Goal: Task Accomplishment & Management: Use online tool/utility

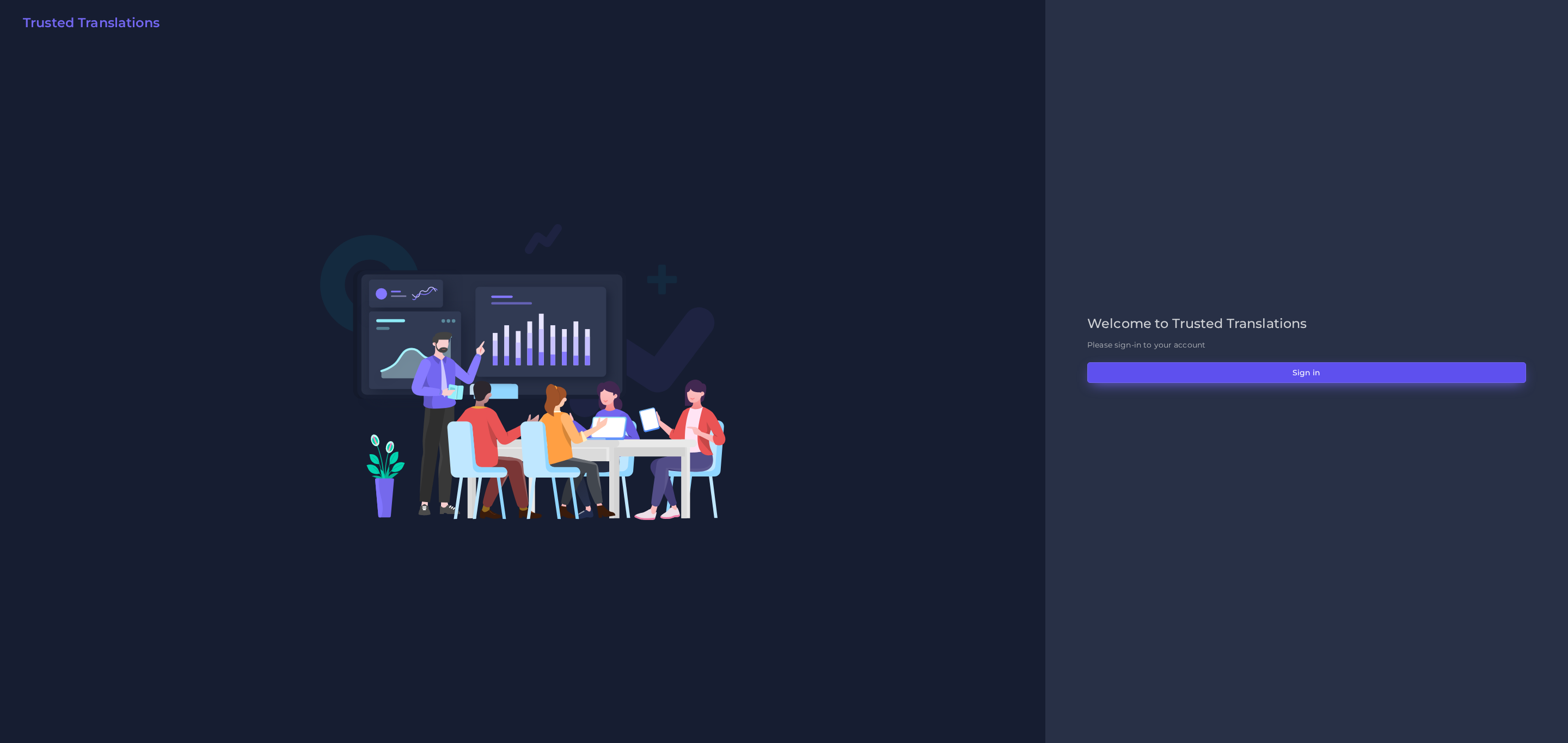
click at [1204, 383] on button "Sign in" at bounding box center [1307, 372] width 439 height 20
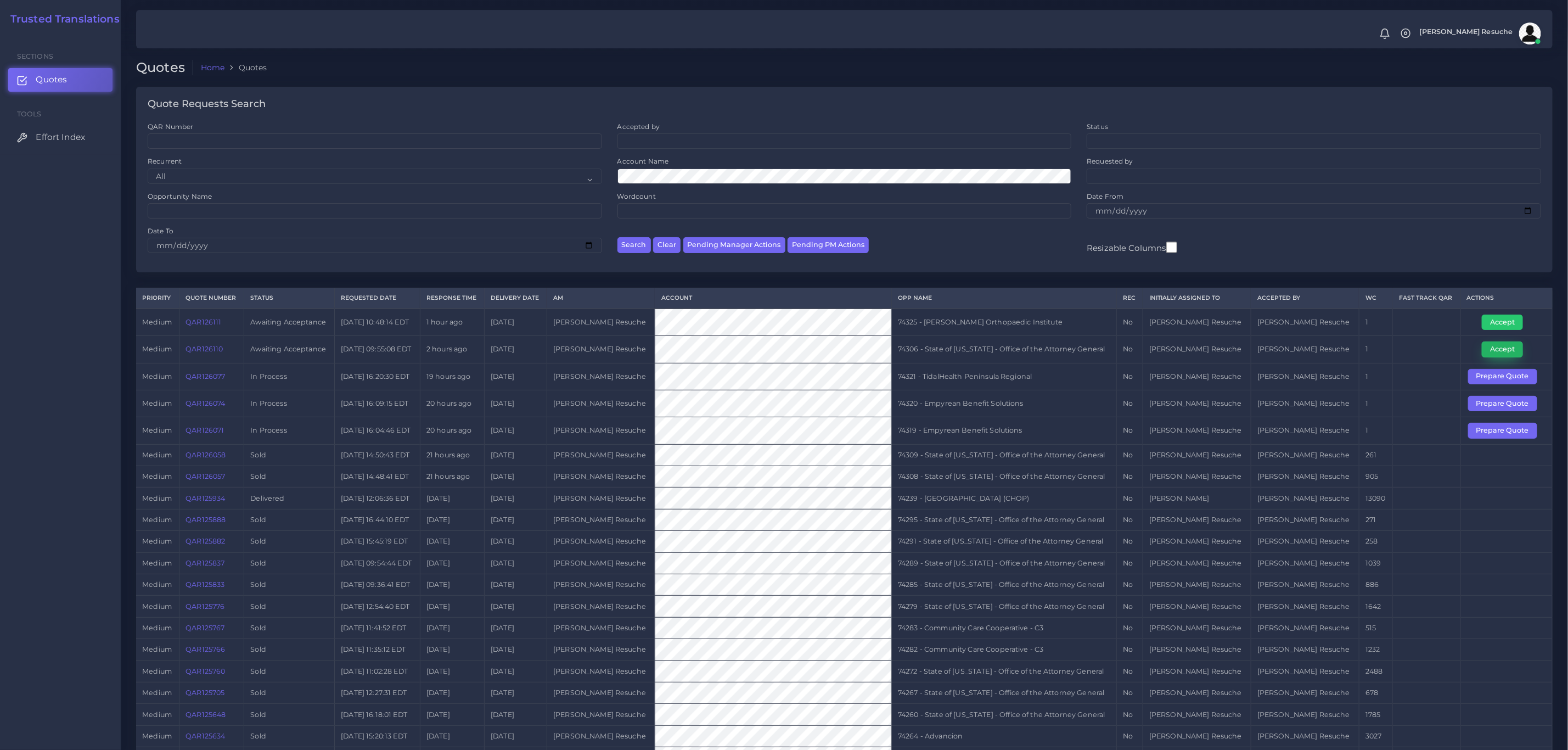
click at [1492, 345] on button "Accept" at bounding box center [1503, 350] width 41 height 15
click at [1003, 346] on td "74306 - State of Kentucky - Office of the Attorney General" at bounding box center [1004, 350] width 225 height 27
copy tr "74306 - State of Kentucky - Office of the Attorney General"
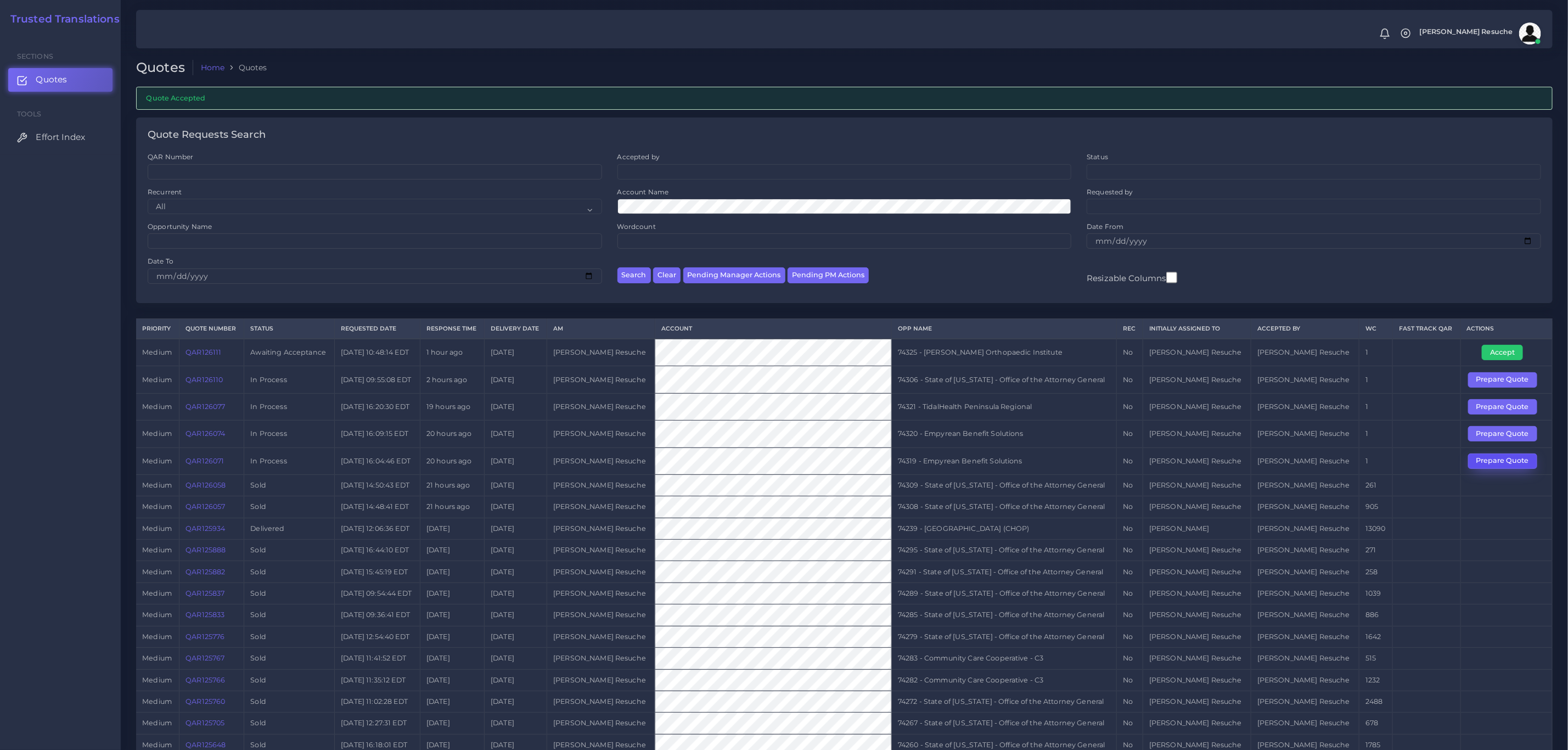
click at [1525, 466] on button "Prepare Quote" at bounding box center [1502, 462] width 69 height 15
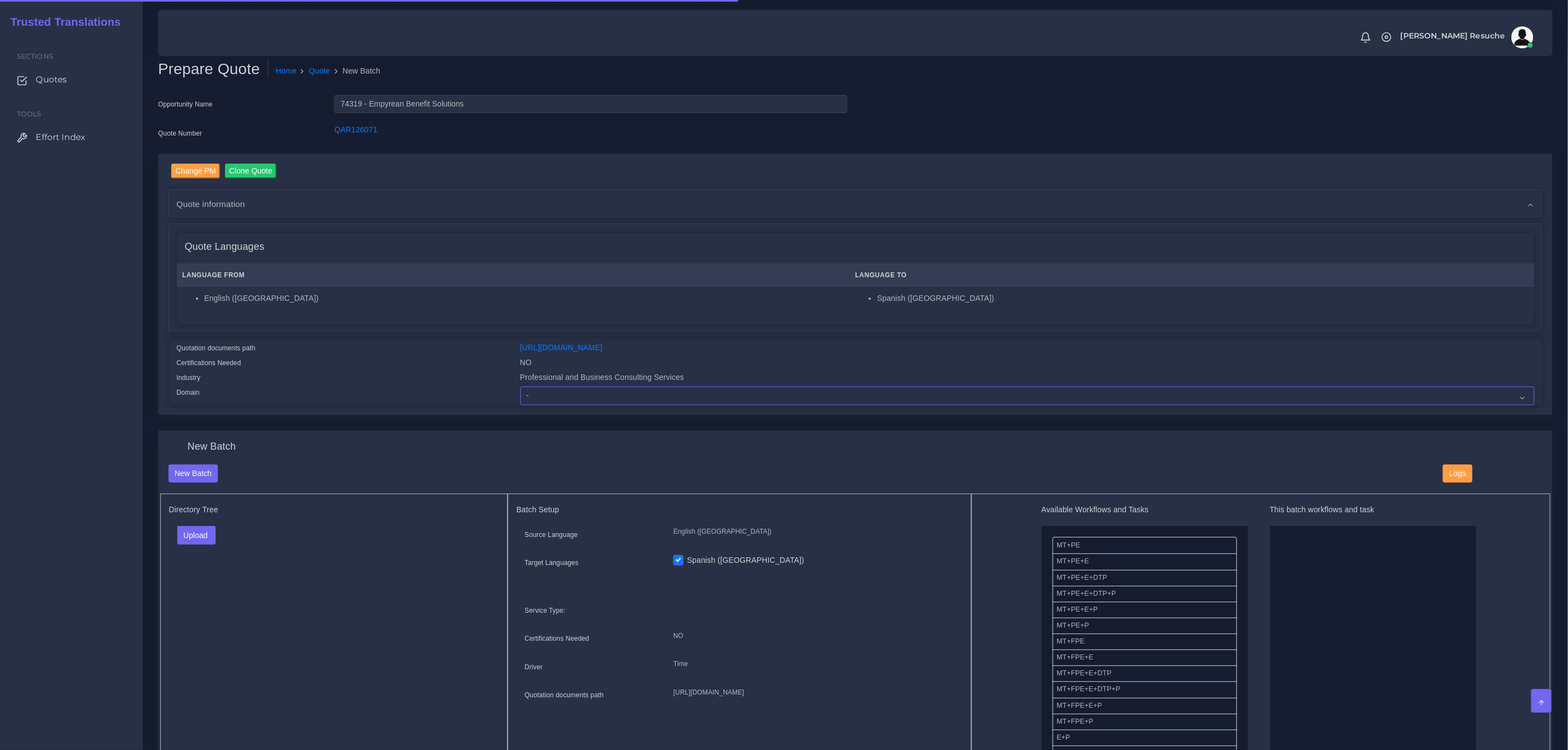
click at [644, 393] on select "- Advertising and Media Agriculture, Forestry and Fishing Architecture, Buildin…" at bounding box center [1027, 396] width 1014 height 19
select select "Professional and Business Consulting Services"
click at [520, 387] on select "- Advertising and Media Agriculture, Forestry and Fishing Architecture, Buildin…" at bounding box center [1027, 396] width 1014 height 19
click at [206, 536] on button "Upload" at bounding box center [197, 535] width 39 height 19
click at [213, 588] on div "Folder Files" at bounding box center [215, 571] width 77 height 44
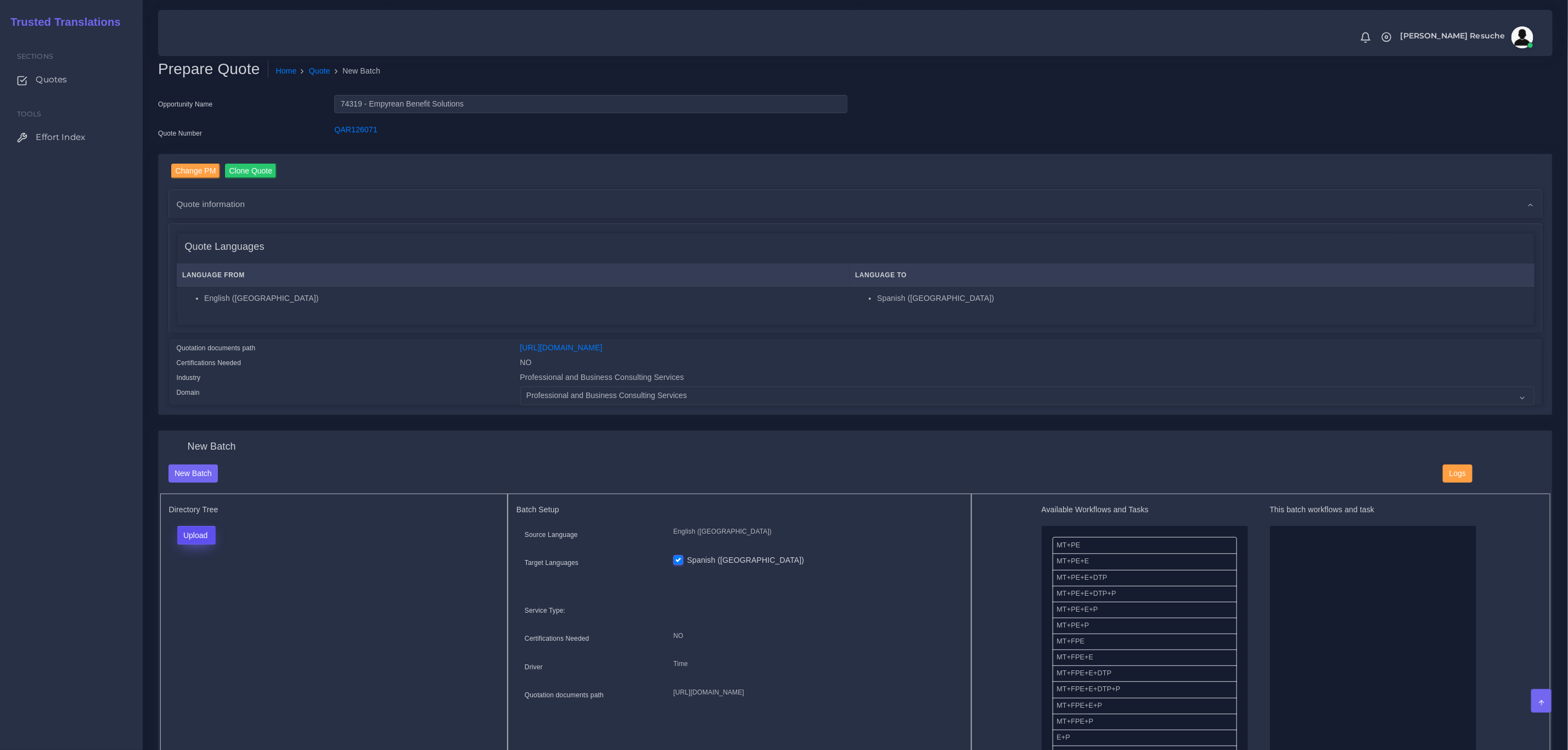
click at [199, 542] on button "Upload" at bounding box center [197, 535] width 39 height 19
click at [201, 580] on label "Files" at bounding box center [216, 577] width 76 height 14
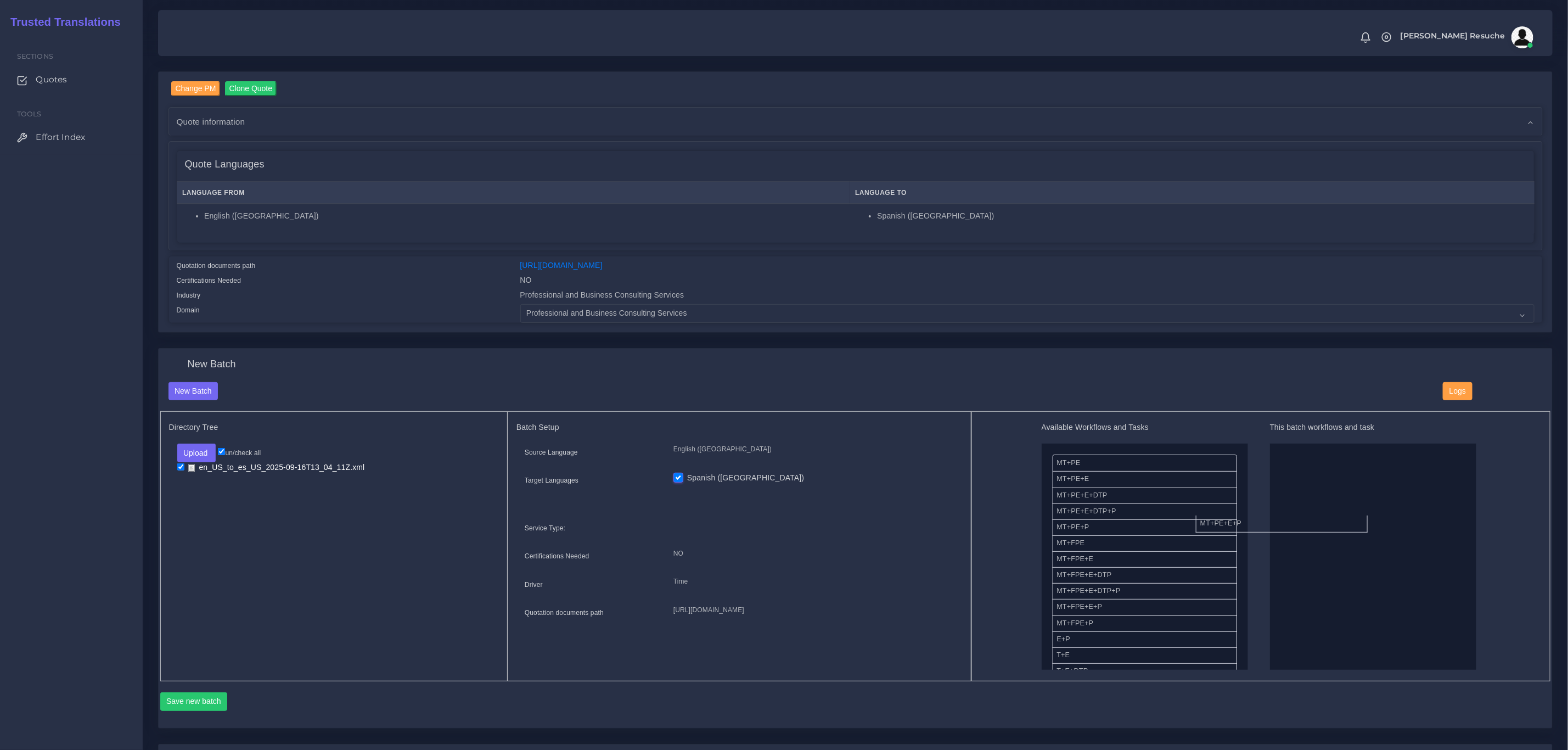
drag, startPoint x: 1105, startPoint y: 531, endPoint x: 1249, endPoint y: 526, distance: 144.1
drag, startPoint x: 1308, startPoint y: 465, endPoint x: 1102, endPoint y: 520, distance: 213.2
drag, startPoint x: 1083, startPoint y: 465, endPoint x: 1359, endPoint y: 485, distance: 276.7
drag, startPoint x: 1090, startPoint y: 469, endPoint x: 1298, endPoint y: 473, distance: 208.0
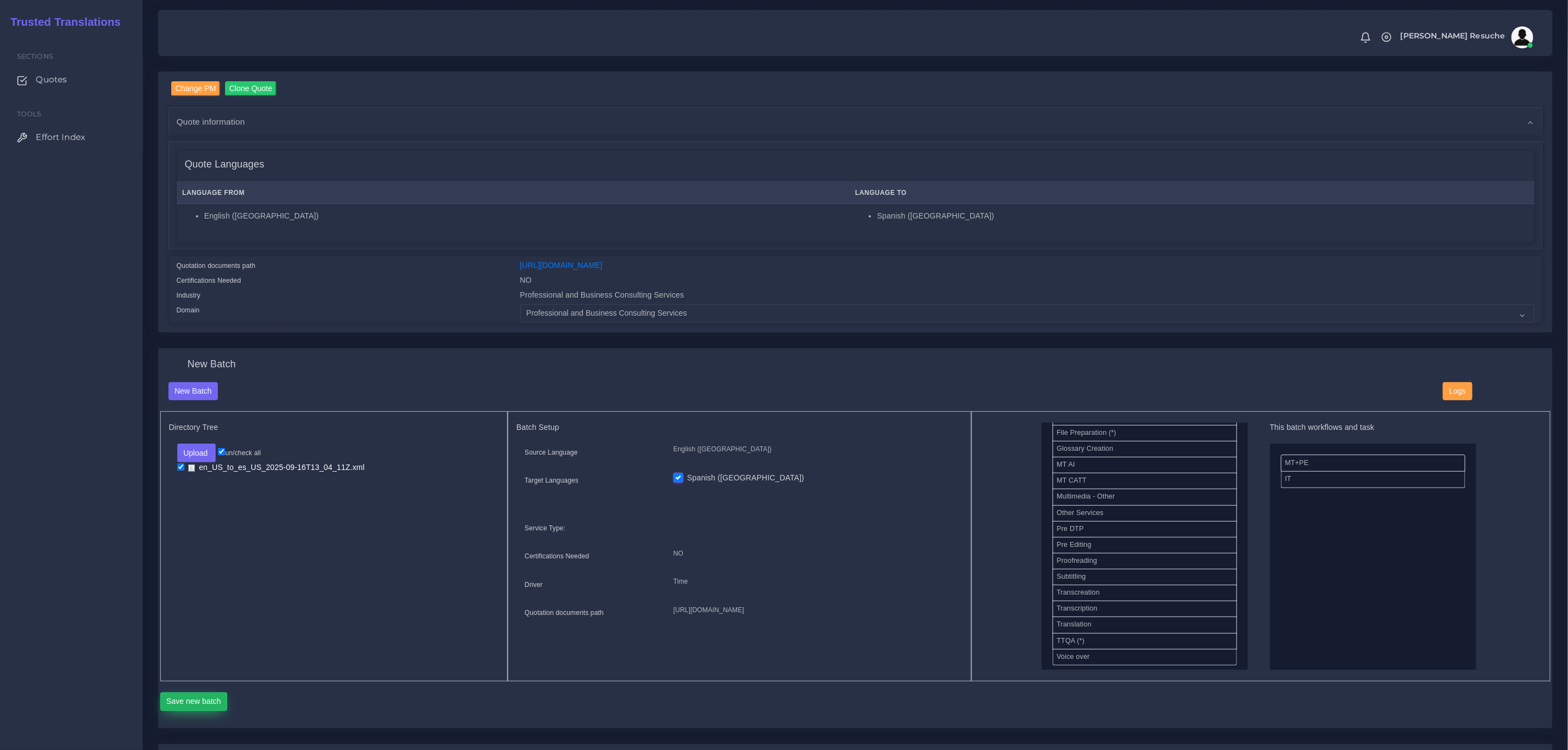
click at [173, 697] on button "Save new batch" at bounding box center [194, 702] width 68 height 19
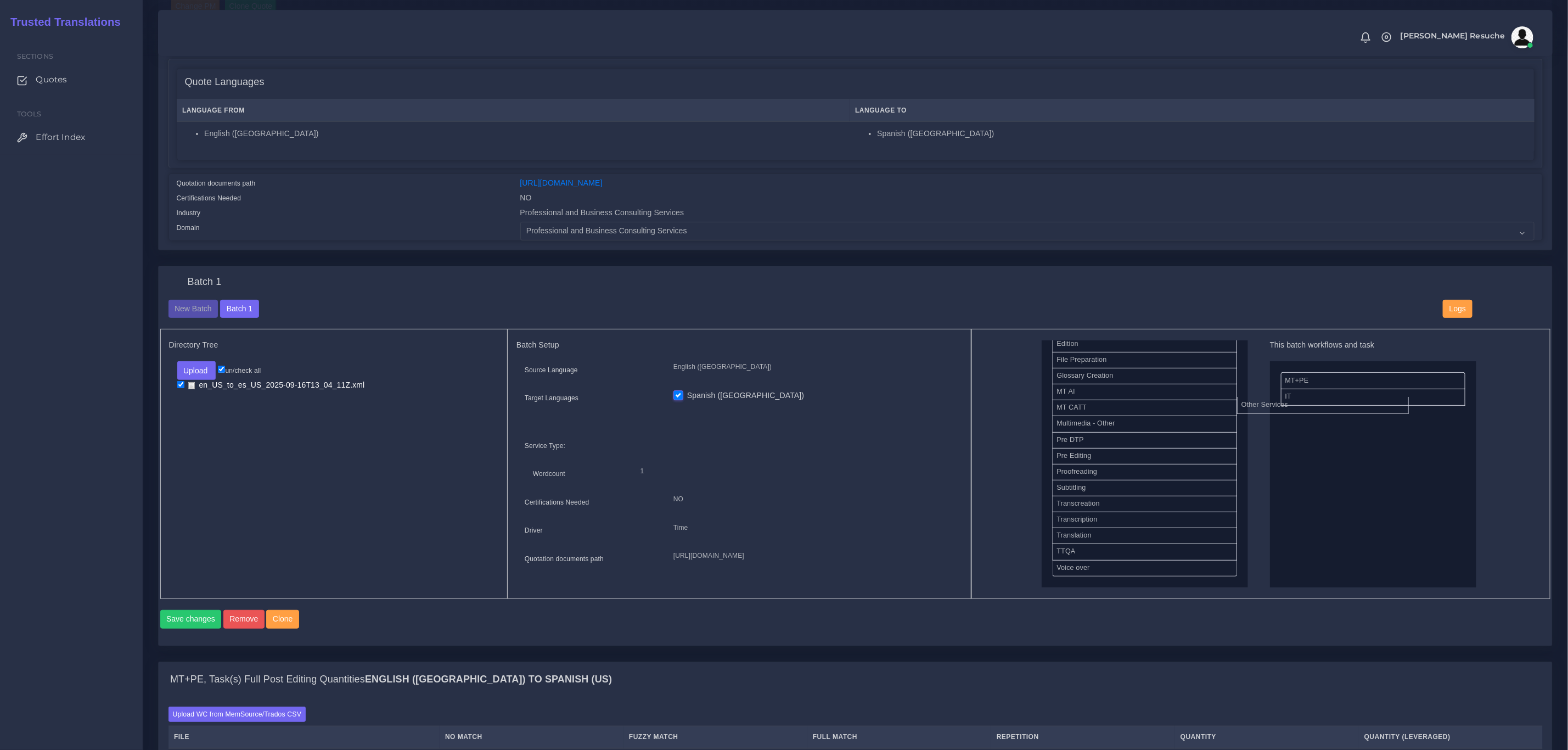
scroll to position [496, 0]
drag, startPoint x: 1079, startPoint y: 419, endPoint x: 1264, endPoint y: 402, distance: 185.8
click at [181, 629] on button "Save changes" at bounding box center [191, 619] width 61 height 19
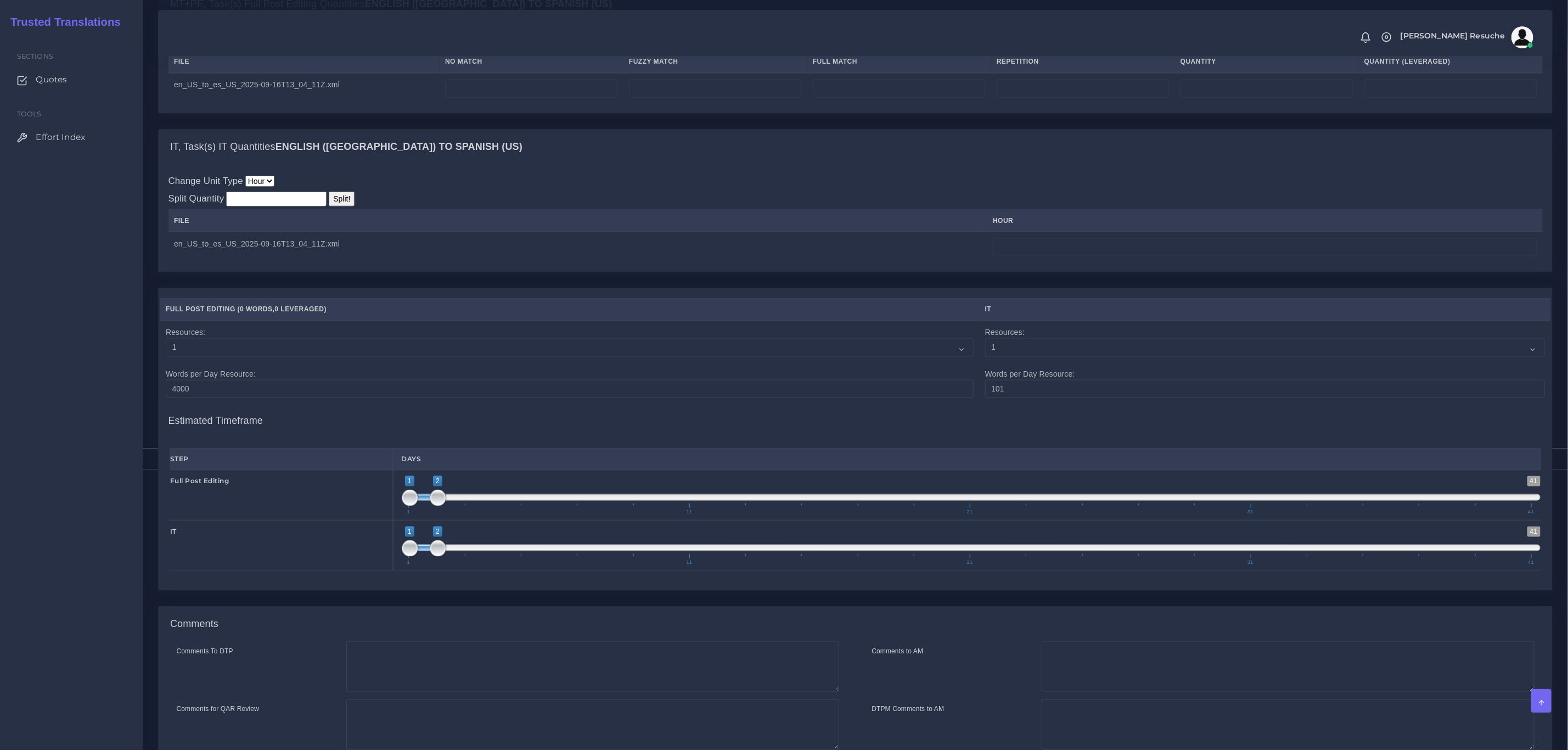
scroll to position [742, 0]
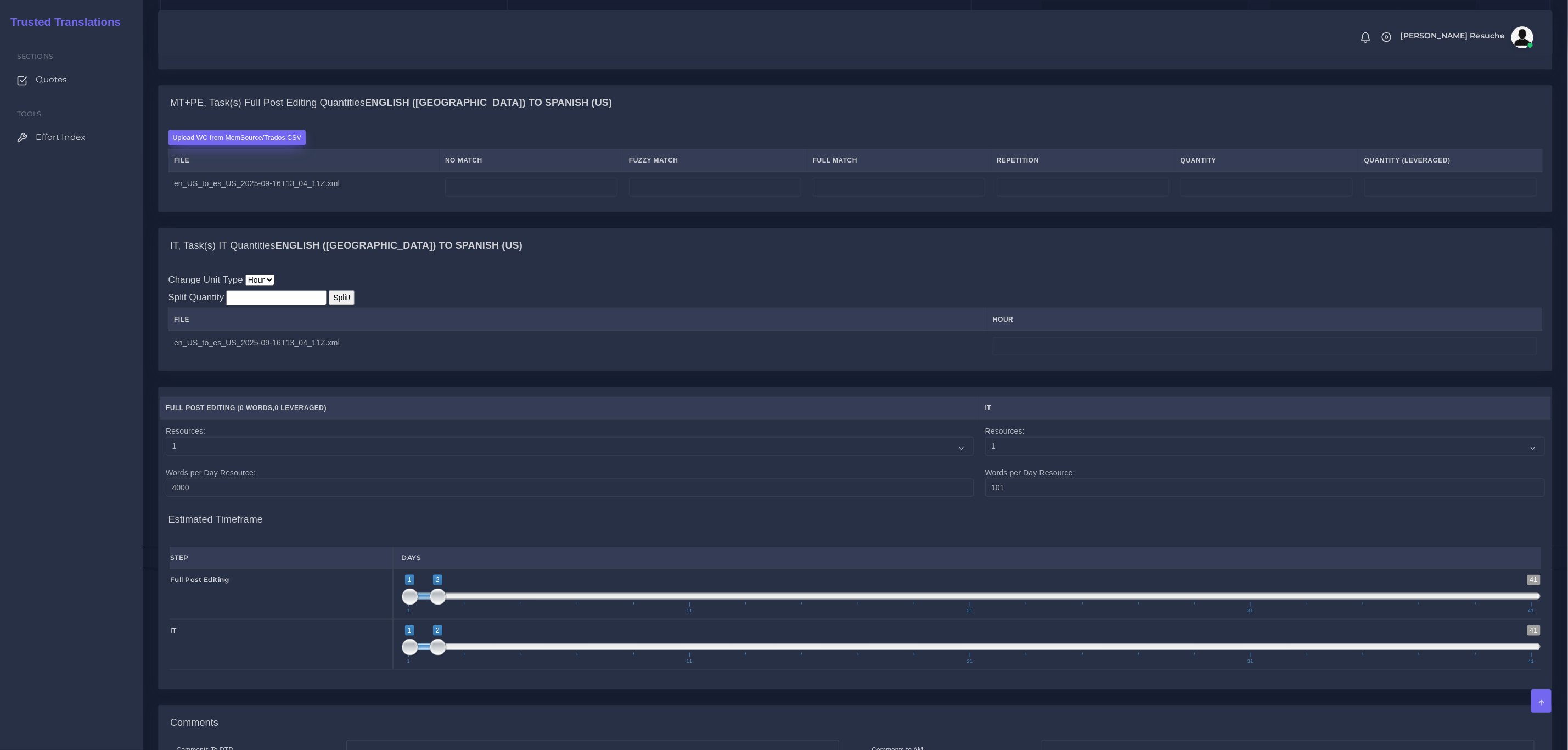
drag, startPoint x: 262, startPoint y: 135, endPoint x: 262, endPoint y: 146, distance: 11.0
click at [262, 135] on div "Upload WC from MemSource/Trados CSV File No Match Fuzzy Match Full Match Repeti…" at bounding box center [855, 166] width 1394 height 91
click at [262, 145] on label "Upload WC from MemSource/Trados CSV" at bounding box center [237, 137] width 138 height 15
click at [0, 0] on input "Upload WC from MemSource/Trados CSV" at bounding box center [0, 0] width 0 height 0
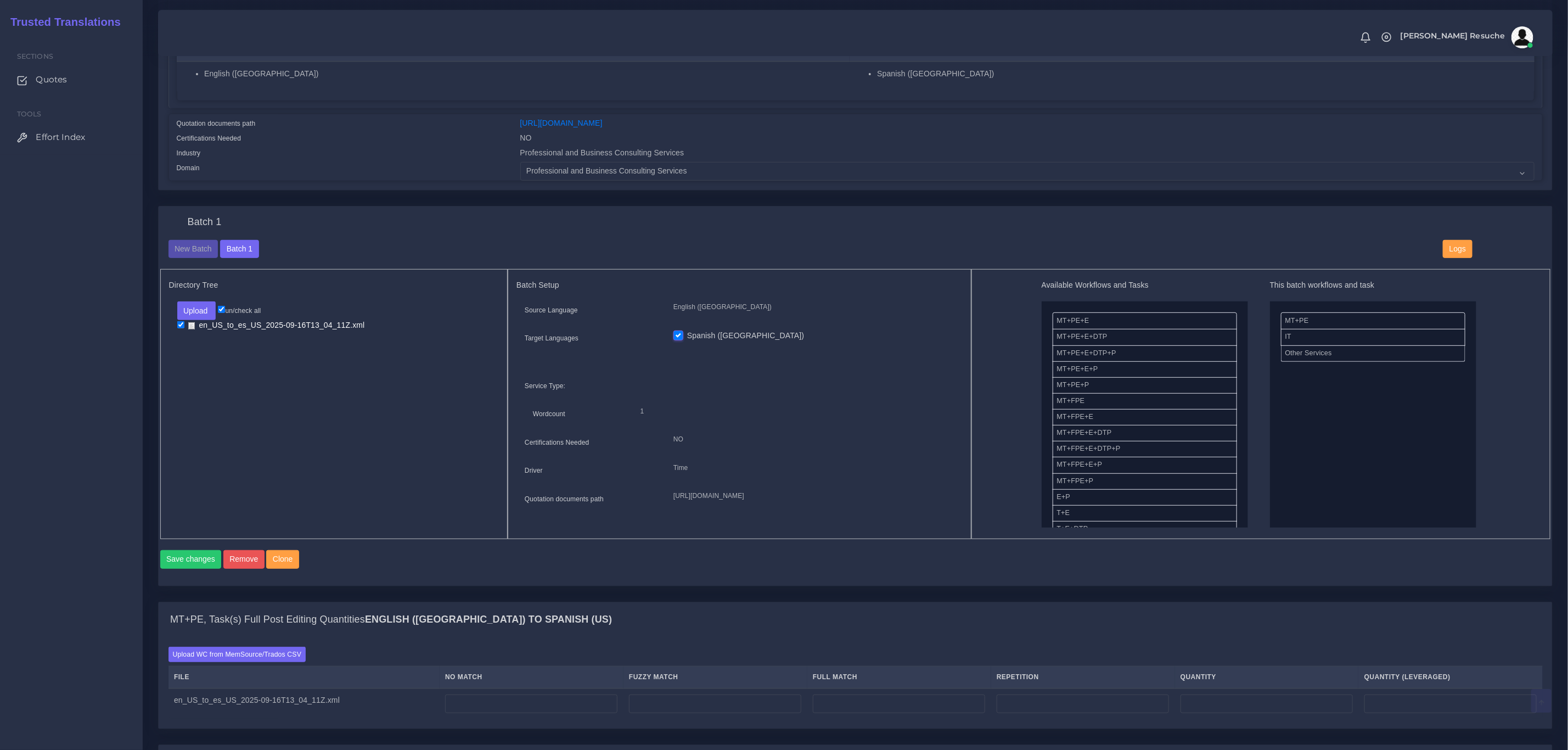
scroll to position [330, 0]
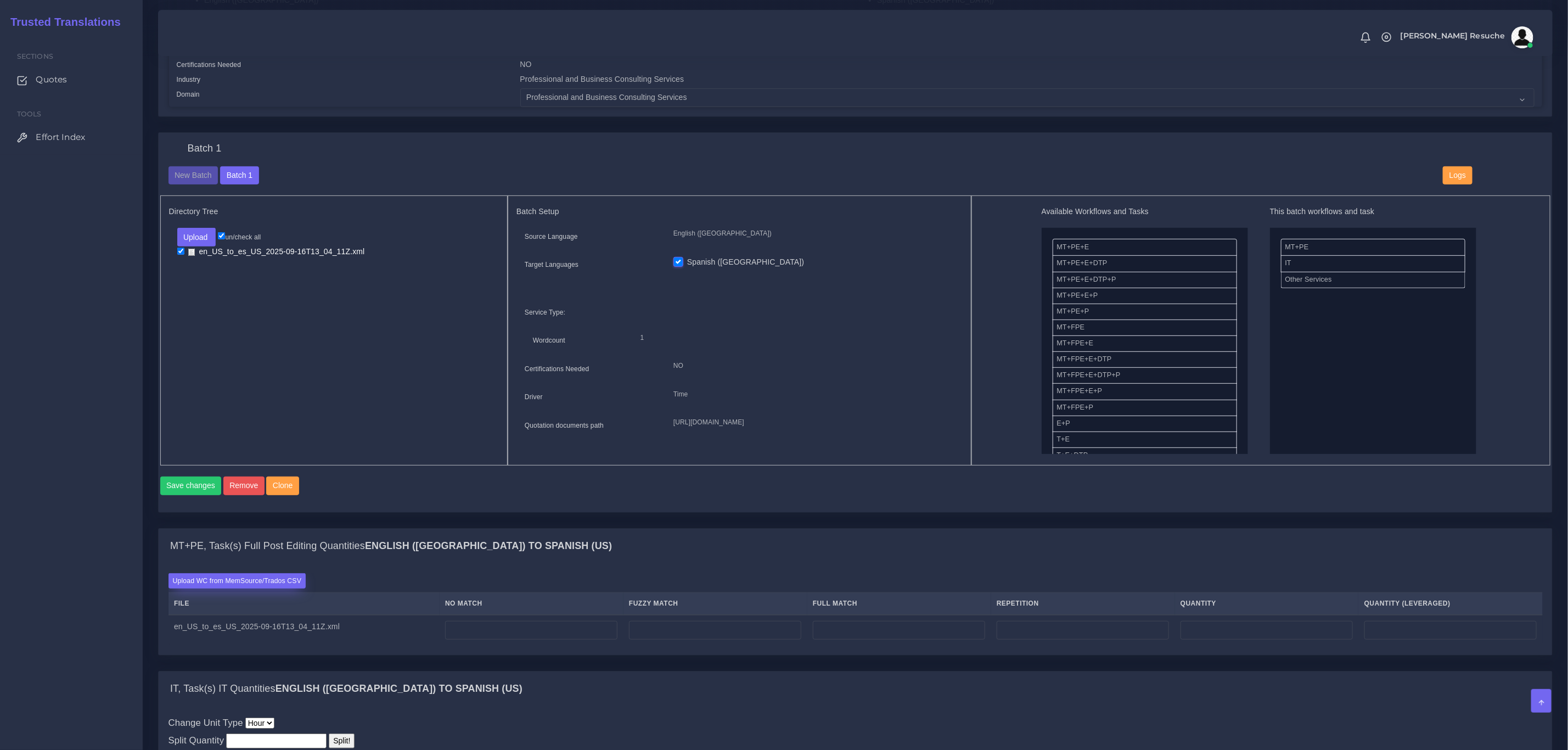
click at [235, 588] on label "Upload WC from MemSource/Trados CSV" at bounding box center [237, 580] width 138 height 15
click at [0, 0] on input "Upload WC from MemSource/Trados CSV" at bounding box center [0, 0] width 0 height 0
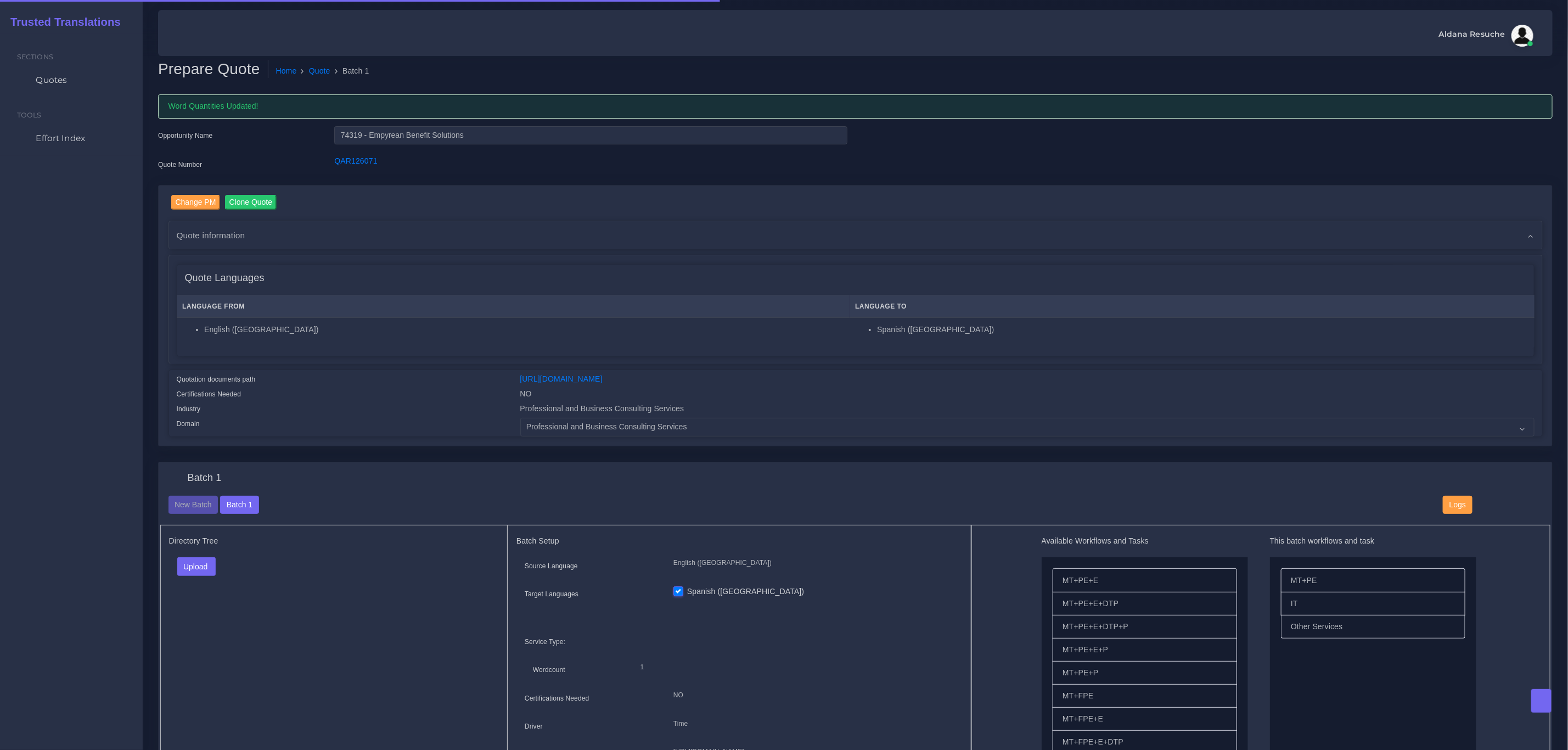
checkbox input "true"
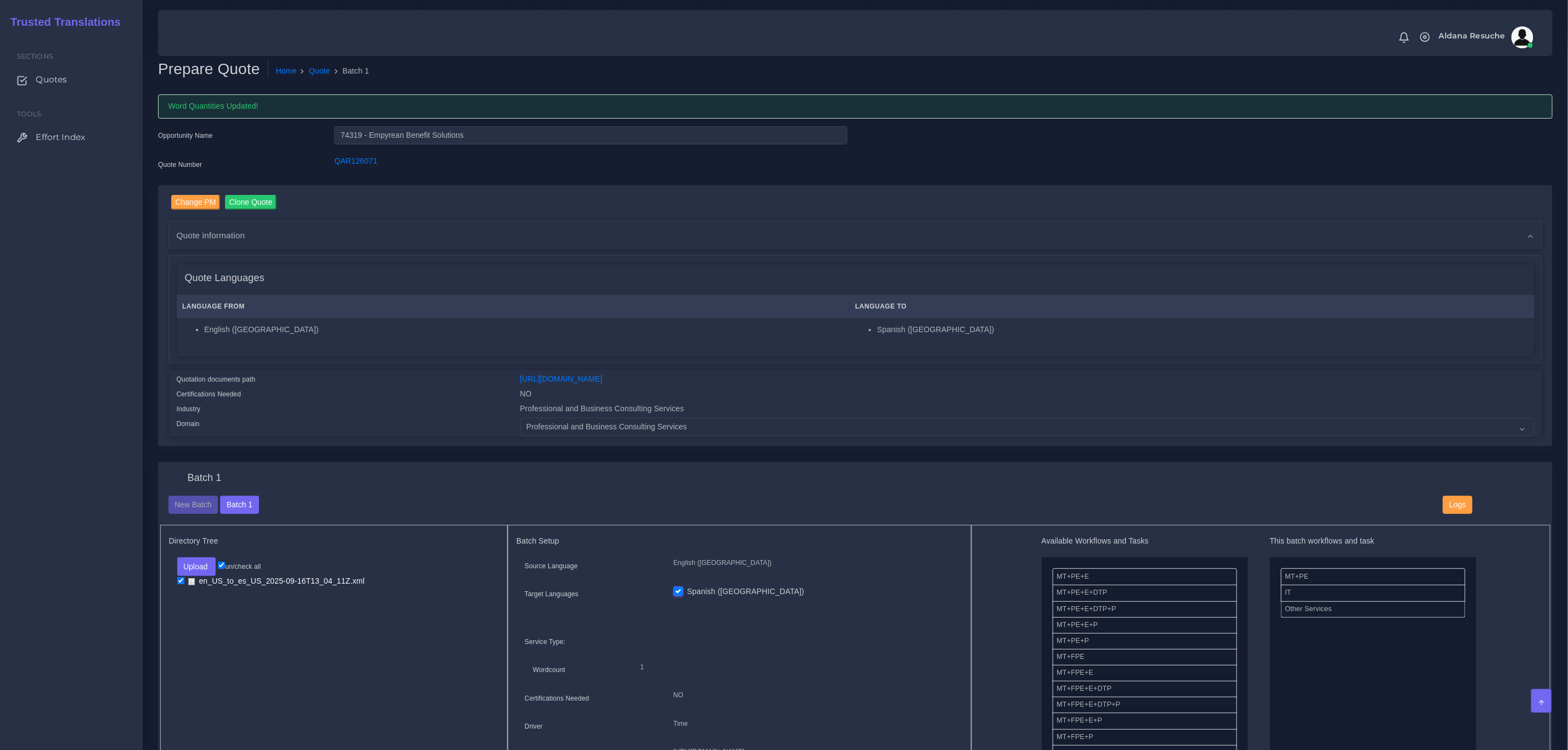
click at [290, 677] on div "Directory Tree Upload Folder Files un/check all" at bounding box center [334, 660] width 348 height 270
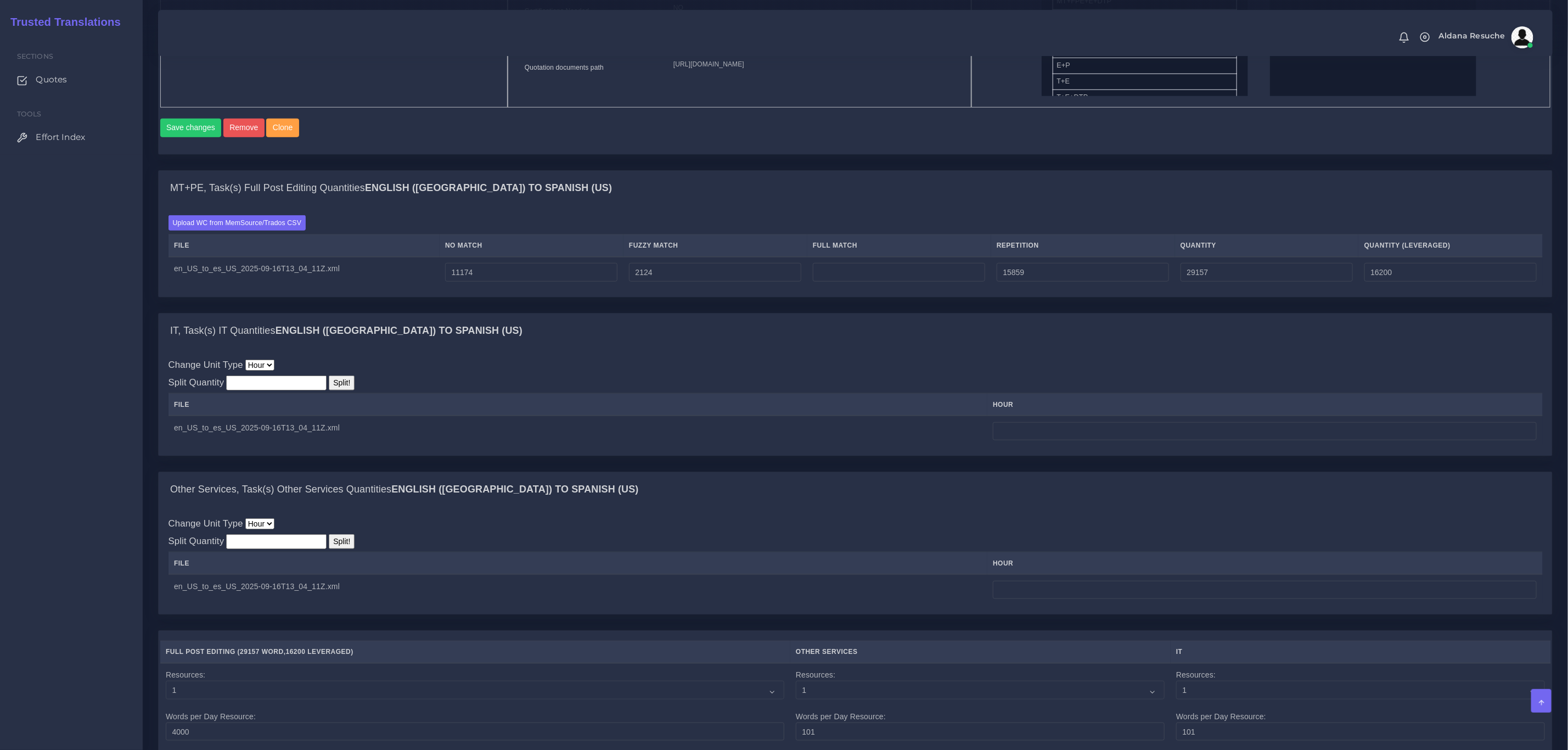
scroll to position [659, 0]
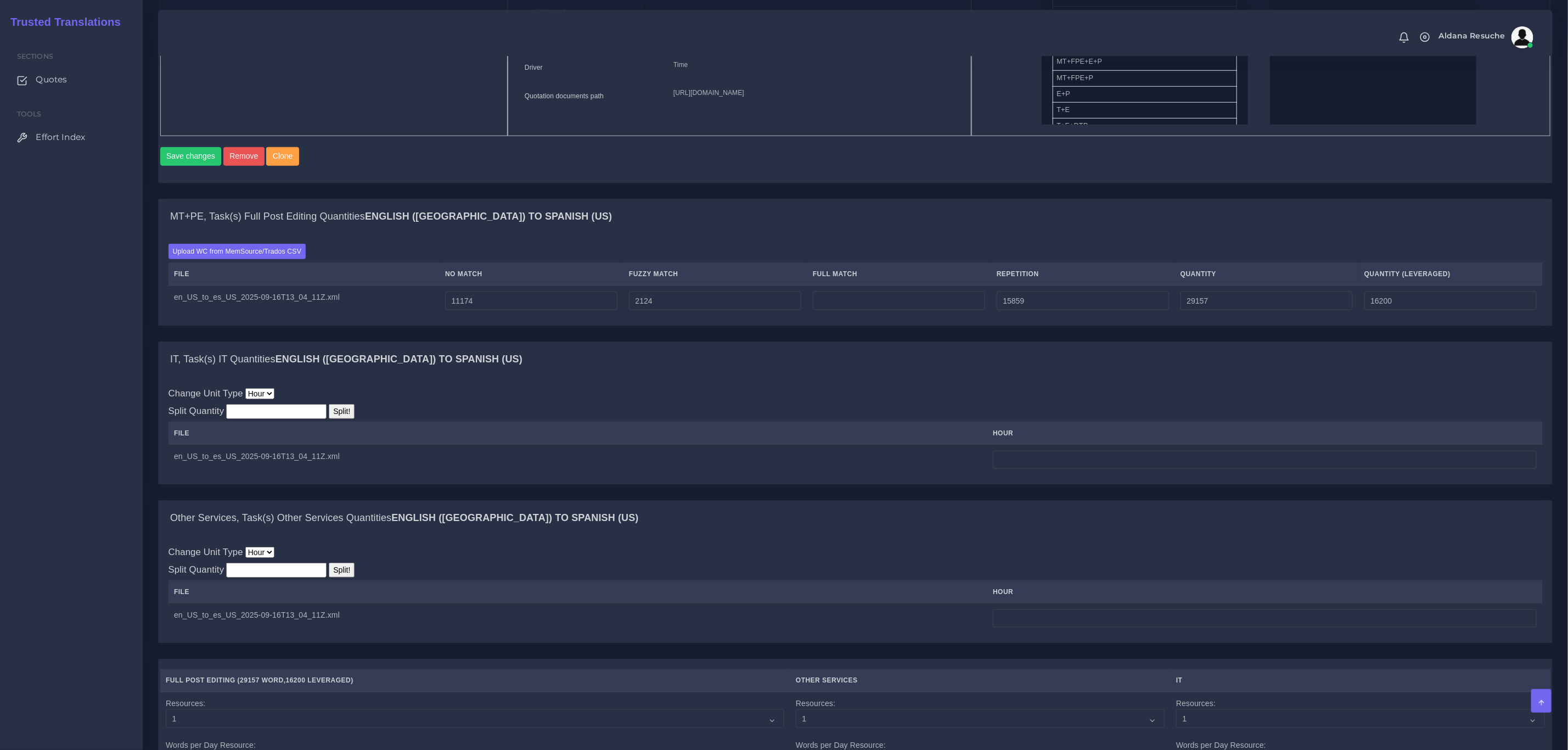
click at [813, 341] on div "MT+PE, Task(s) Full Post Editing Quantities English ([GEOGRAPHIC_DATA]) TO Span…" at bounding box center [856, 270] width 1411 height 143
click at [1086, 469] on input "number" at bounding box center [1265, 460] width 544 height 19
click at [1114, 395] on div "Change Unit Type Hour Split Quantity Split! File hour 6" at bounding box center [855, 430] width 1394 height 108
drag, startPoint x: 1027, startPoint y: 475, endPoint x: 893, endPoint y: 486, distance: 134.5
click at [893, 475] on tr "en_US_to_es_US_2025-09-16T13_04_11Z.xml 6" at bounding box center [855, 460] width 1375 height 31
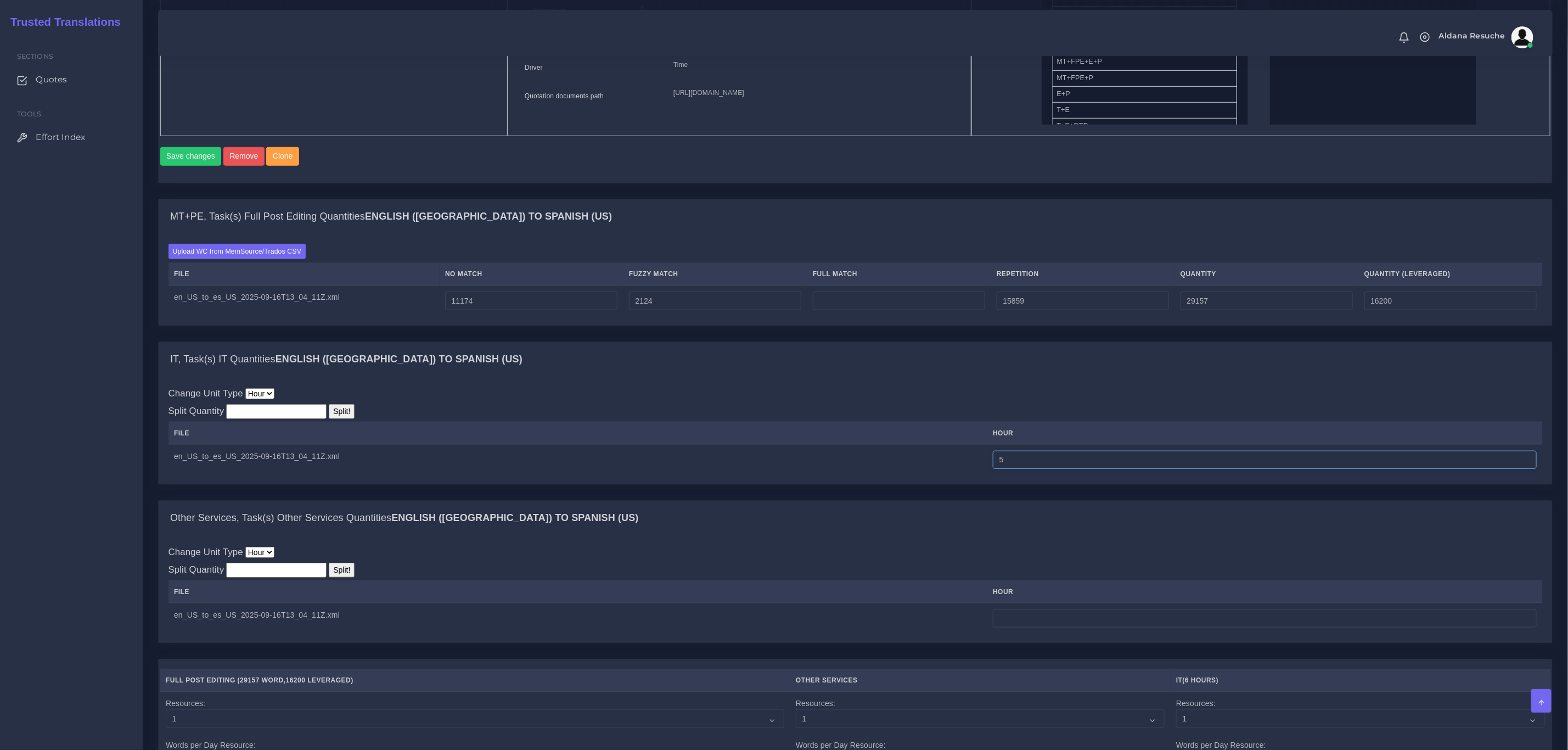
type input "5"
click at [968, 398] on div "Change Unit Type Hour Split Quantity Split! File hour 5" at bounding box center [855, 430] width 1394 height 108
click at [726, 484] on div "Change Unit Type Hour Split Quantity Split! File hour 5" at bounding box center [855, 430] width 1394 height 108
click at [1074, 628] on input "number" at bounding box center [1265, 618] width 544 height 19
click at [1082, 567] on div "Change Unit Type Hour Split Quantity Split! File hour 8" at bounding box center [855, 589] width 1375 height 88
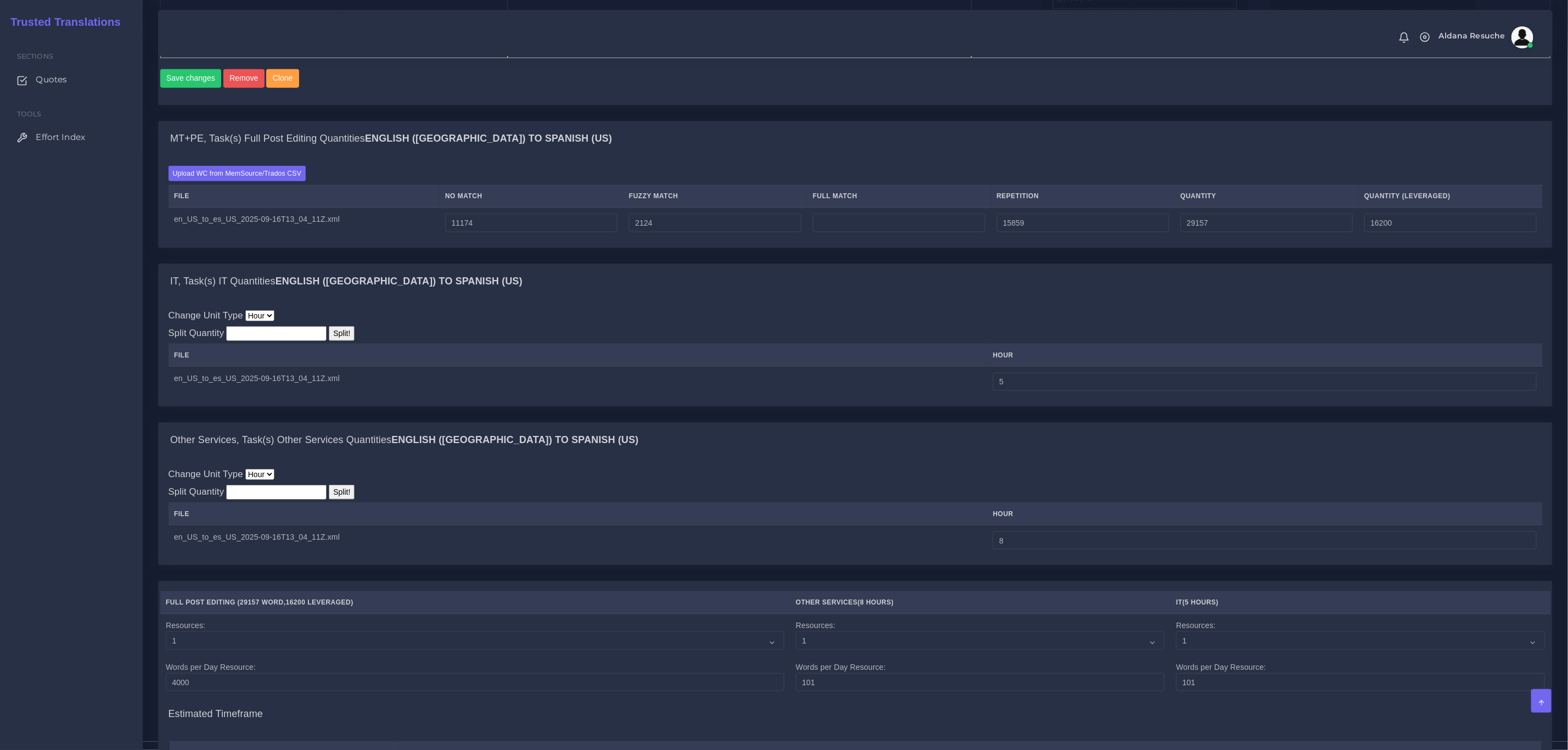
scroll to position [742, 0]
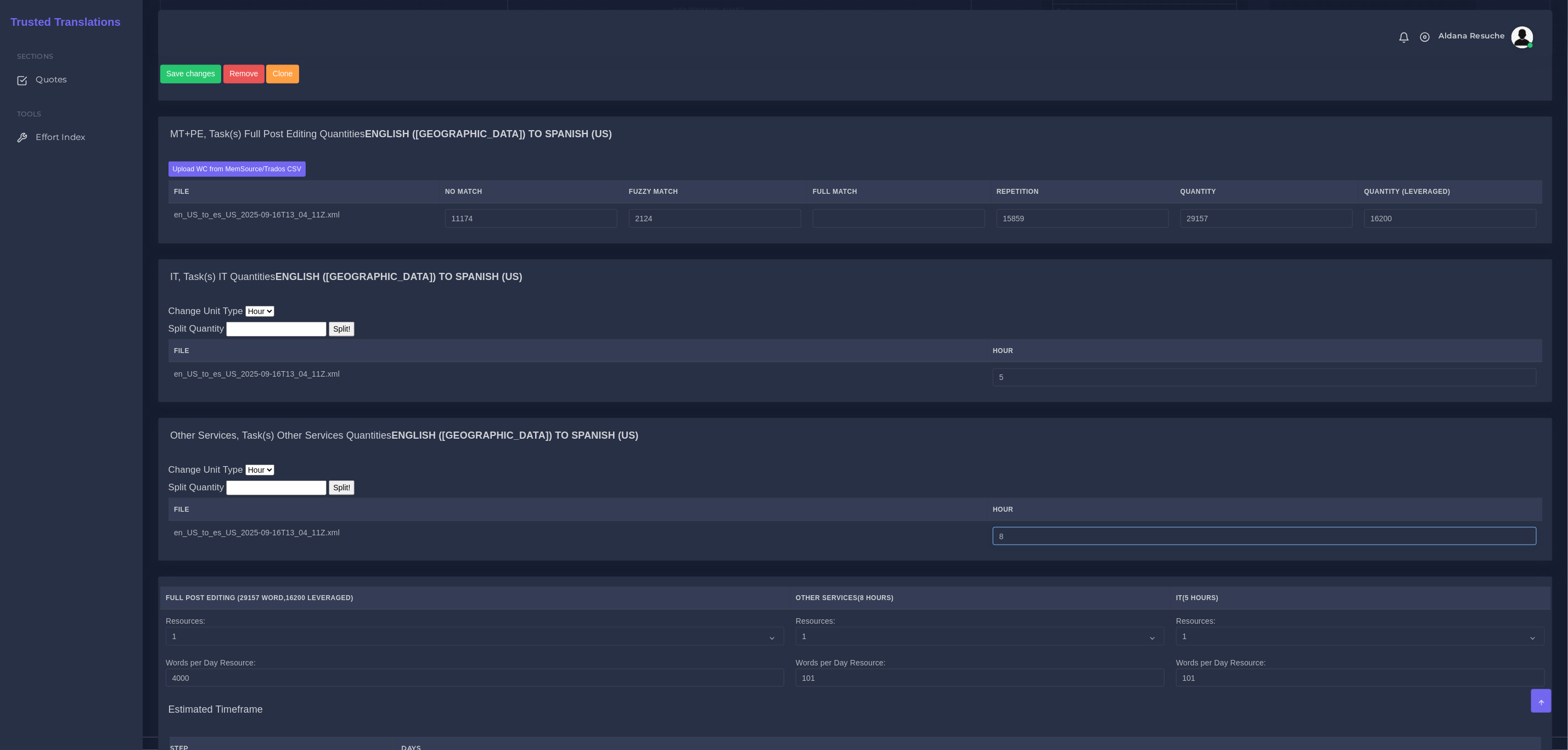
drag, startPoint x: 1023, startPoint y: 553, endPoint x: 917, endPoint y: 557, distance: 106.1
click at [917, 551] on tr "en_US_to_es_US_2025-09-16T13_04_11Z.xml 8" at bounding box center [855, 536] width 1375 height 31
type input "7"
click at [945, 454] on div "Other Services, Task(s) Other Services Quantities English ([GEOGRAPHIC_DATA]) T…" at bounding box center [855, 436] width 1394 height 35
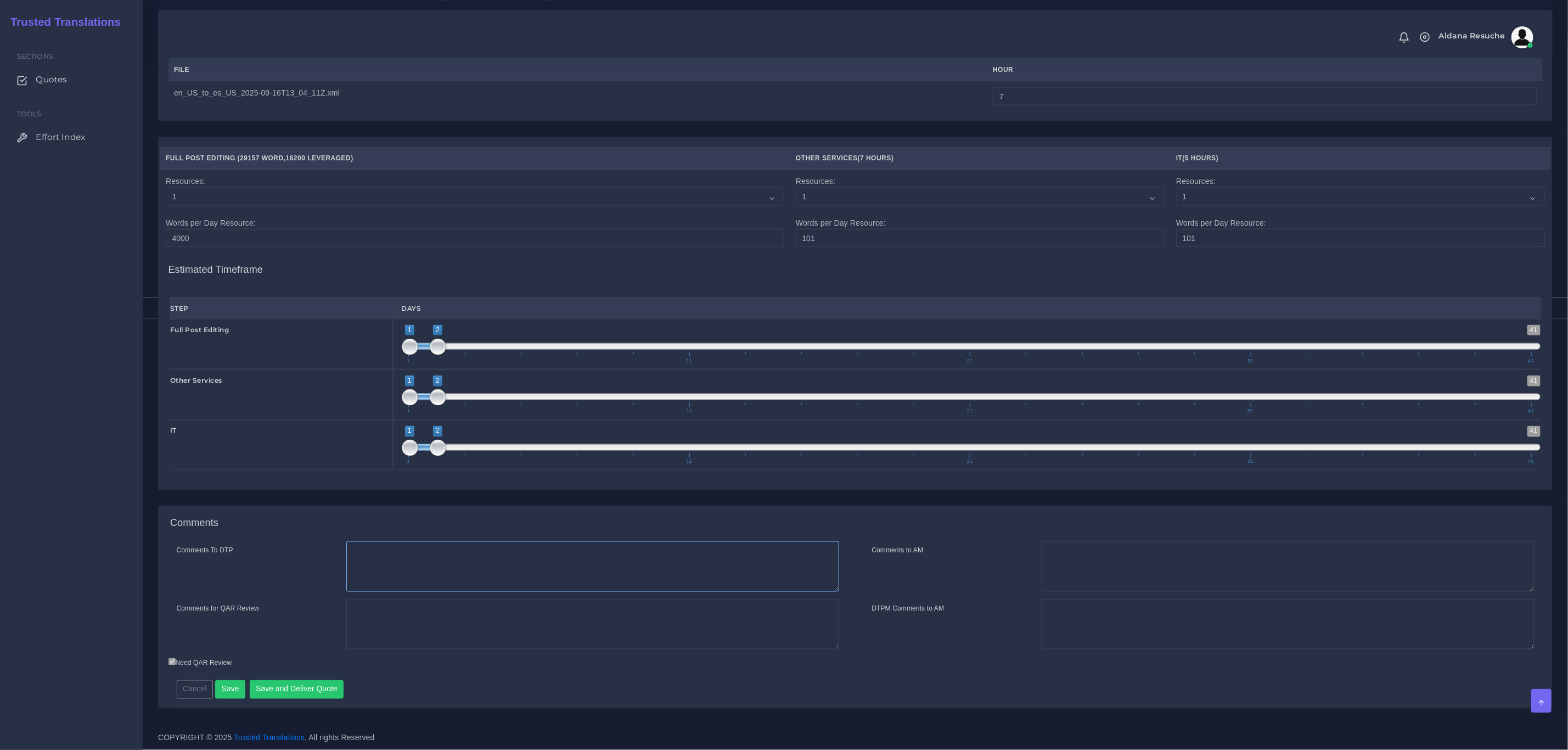
click at [639, 576] on textarea "Comments To DTP" at bounding box center [592, 567] width 493 height 50
type textarea "no DTP needed"
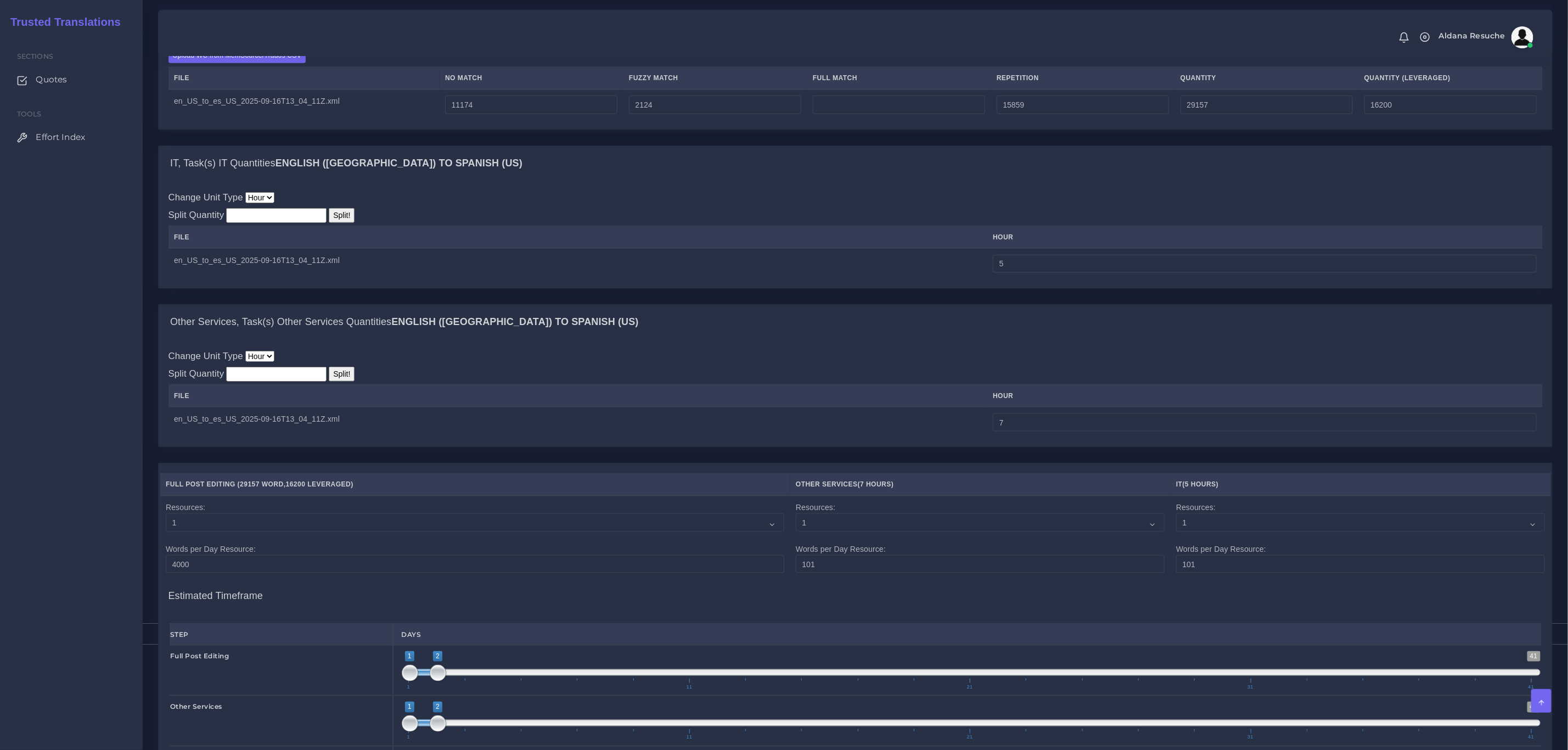
scroll to position [790, 0]
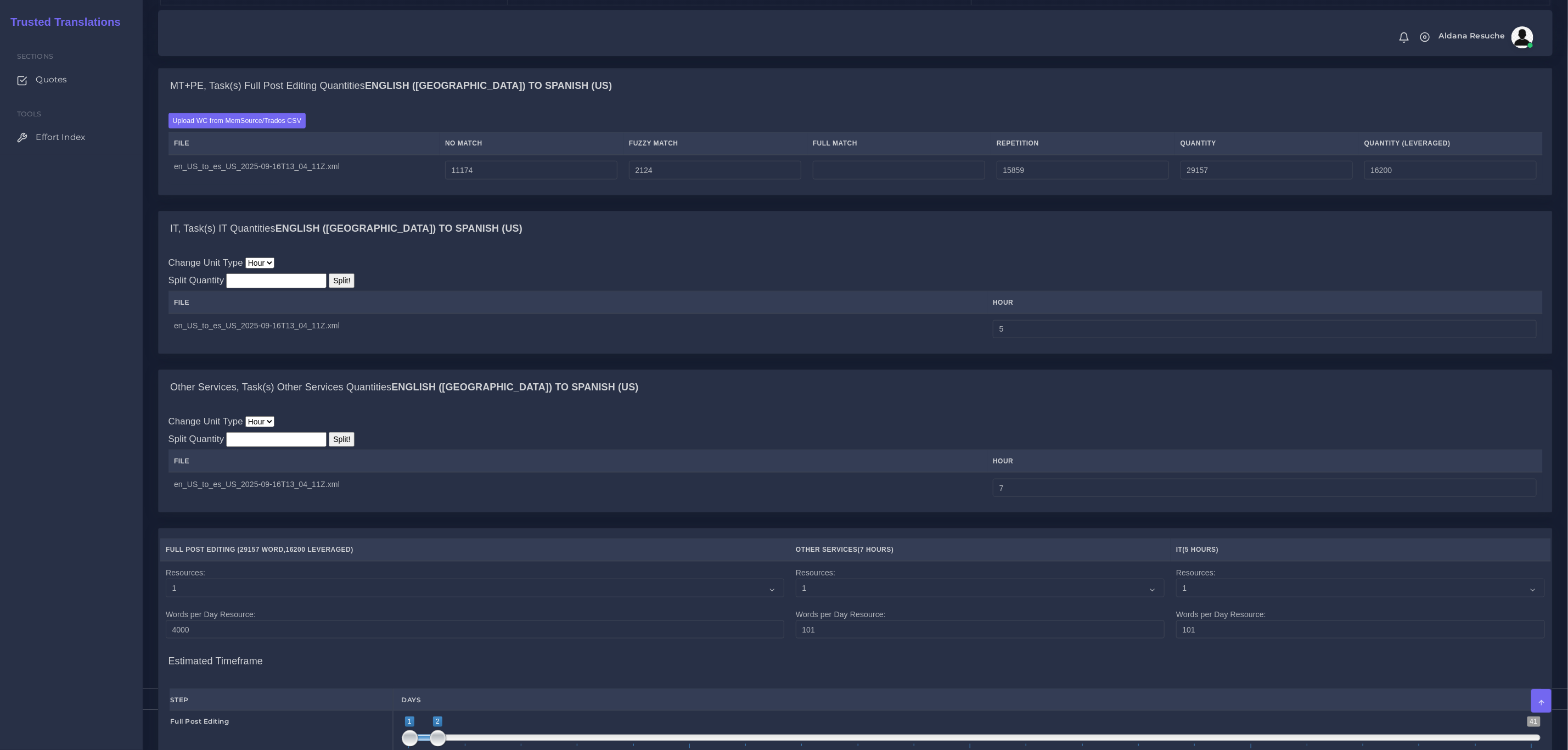
type textarea "PE only quoted but the client requested to include PEEP cost and TAT as well. I…"
click at [1079, 503] on td "7" at bounding box center [1265, 488] width 556 height 31
drag, startPoint x: 1046, startPoint y: 502, endPoint x: 806, endPoint y: 513, distance: 240.3
click at [806, 503] on tr "en_US_to_es_US_2025-09-16T13_04_11Z.xml 7" at bounding box center [855, 488] width 1375 height 31
type input "8"
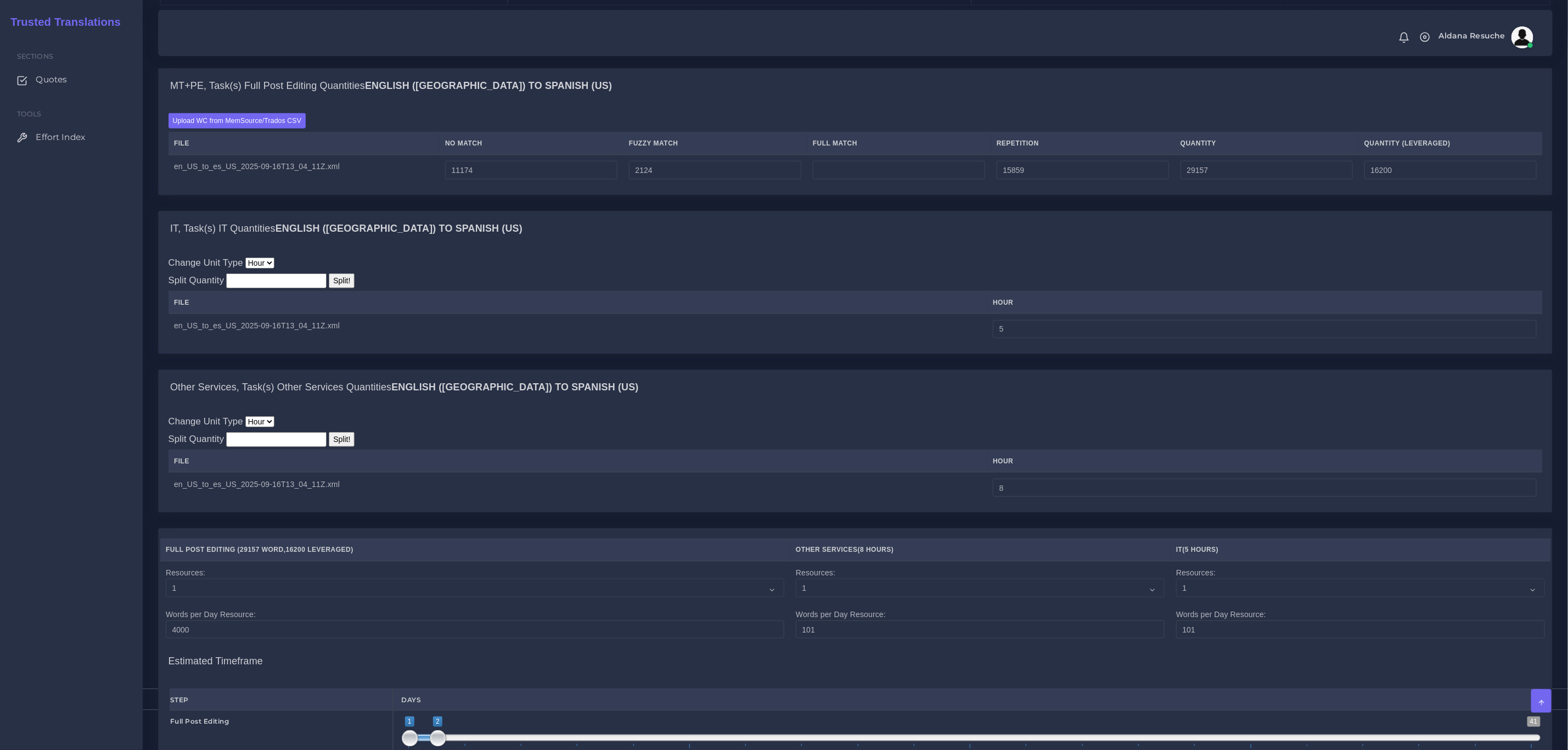
click at [817, 370] on div "IT, Task(s) IT Quantities English ([GEOGRAPHIC_DATA]) TO Spanish ([GEOGRAPHIC_D…" at bounding box center [856, 290] width 1411 height 159
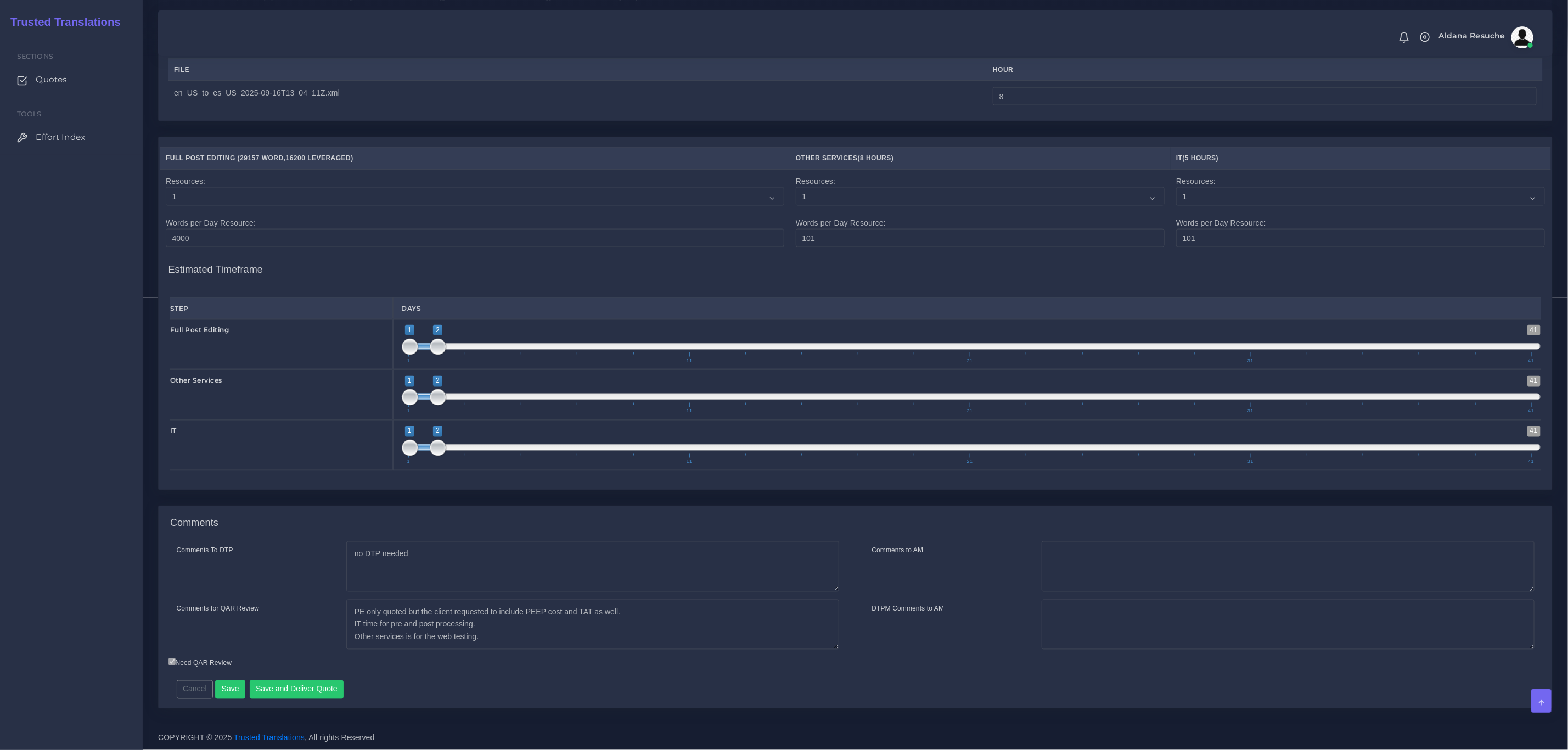
scroll to position [1202, 0]
click at [291, 687] on button "Save and Deliver Quote" at bounding box center [297, 689] width 94 height 19
